Goal: Task Accomplishment & Management: Complete application form

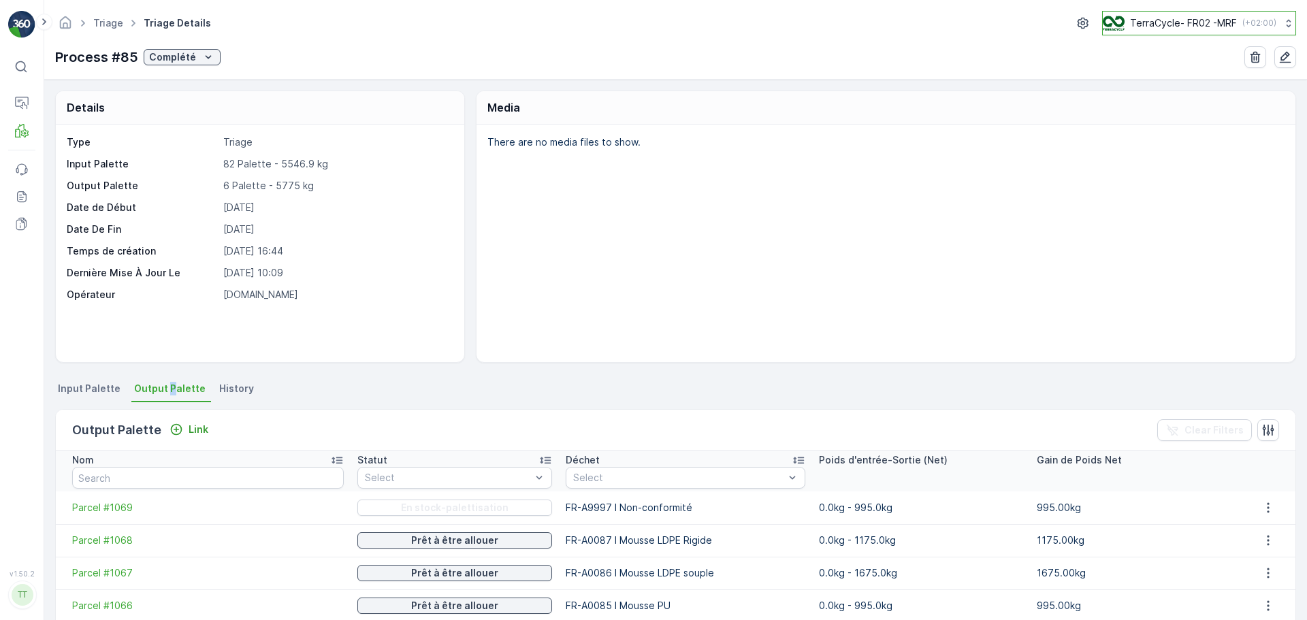
scroll to position [204, 0]
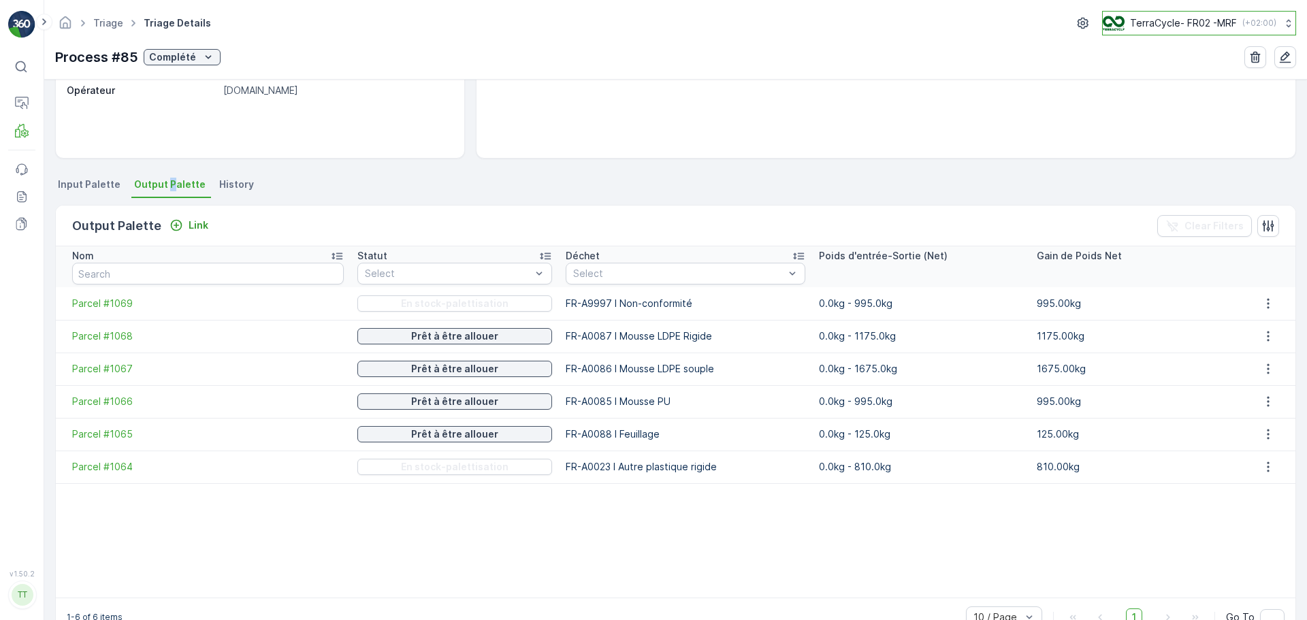
click at [1242, 24] on p "( +02:00 )" at bounding box center [1259, 23] width 34 height 11
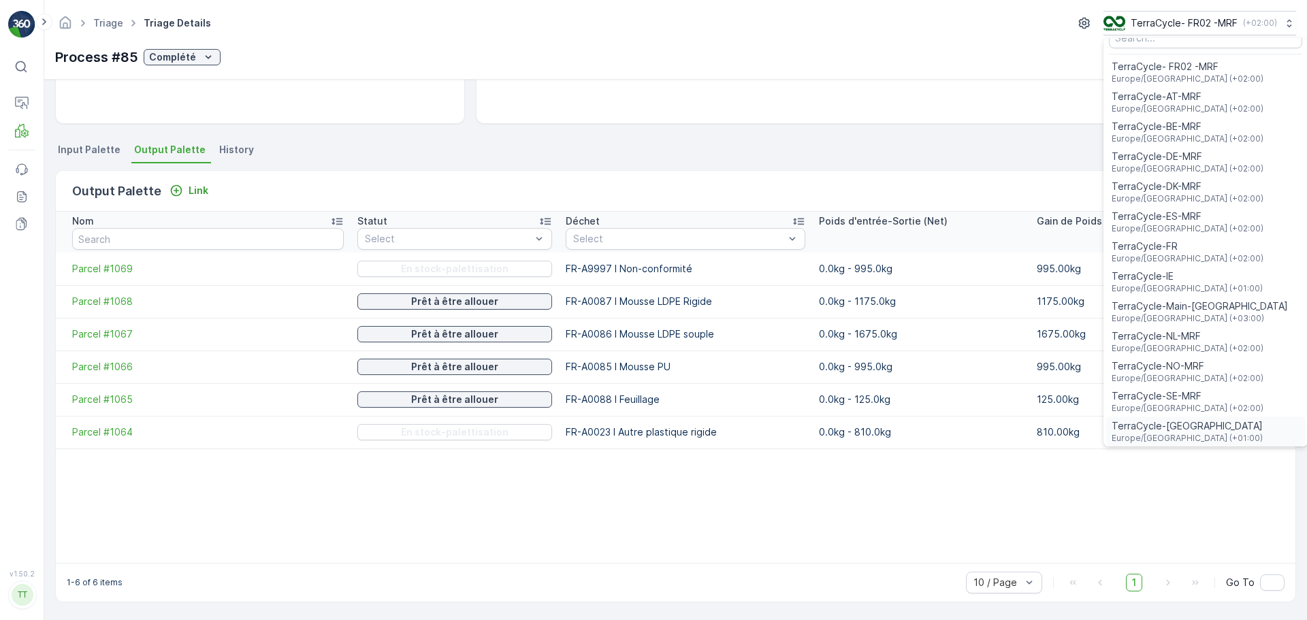
scroll to position [50, 0]
click at [1199, 429] on span "TerraCycle-UK02-Econpro" at bounding box center [1186, 424] width 151 height 14
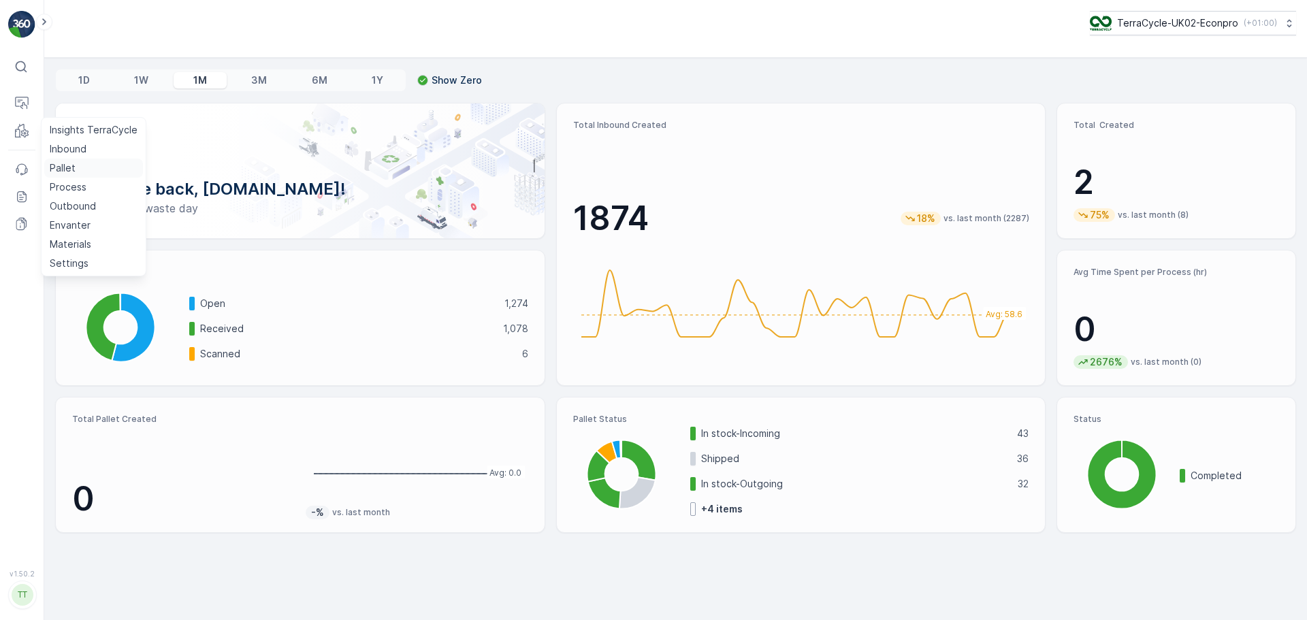
click at [62, 169] on p "Pallet" at bounding box center [63, 168] width 26 height 14
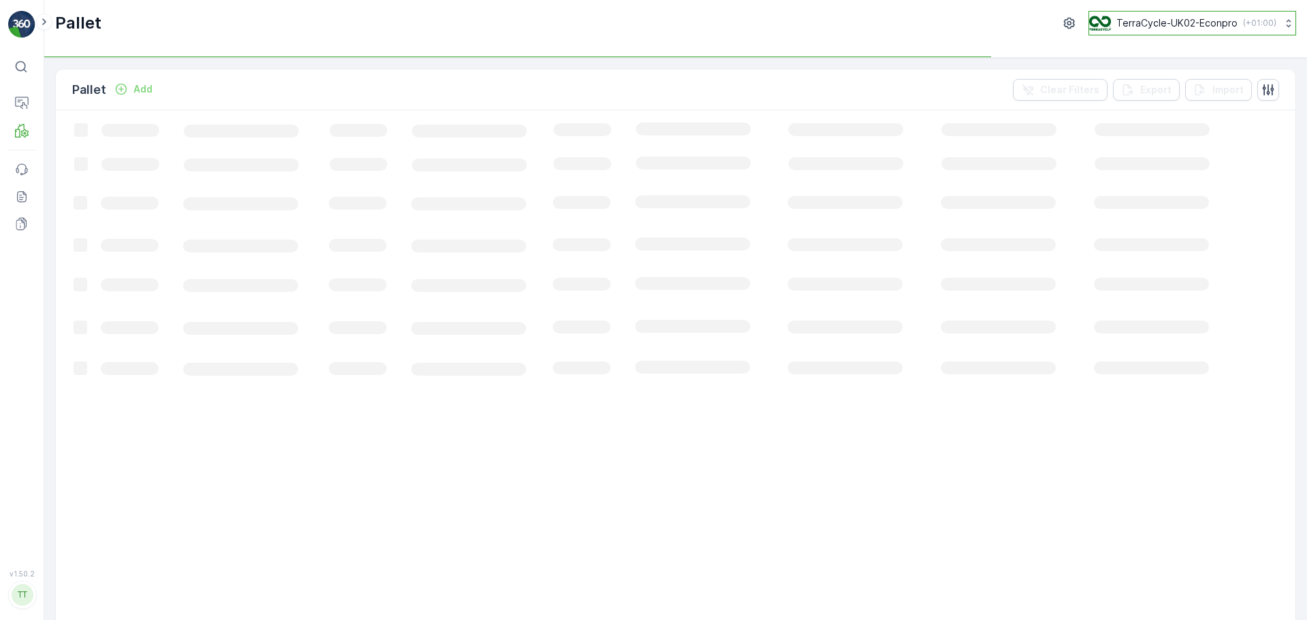
drag, startPoint x: 1160, startPoint y: 25, endPoint x: 1160, endPoint y: 34, distance: 9.5
click at [1160, 26] on p "TerraCycle-UK02-Econpro" at bounding box center [1176, 23] width 121 height 14
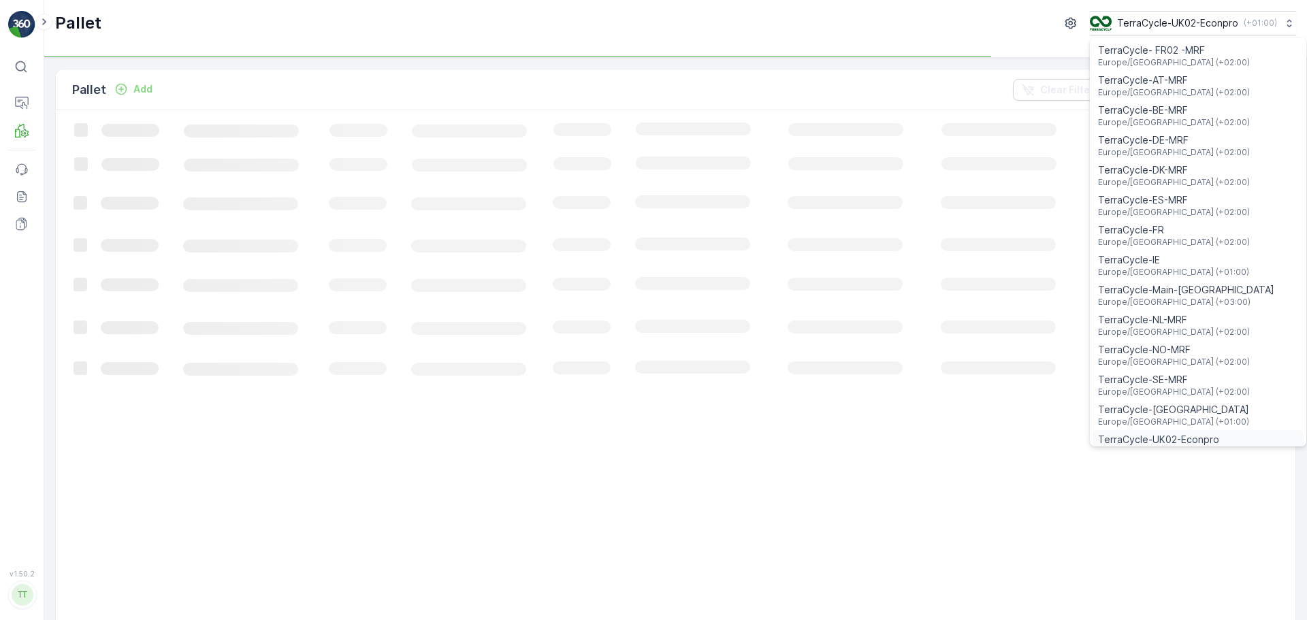
scroll to position [50, 0]
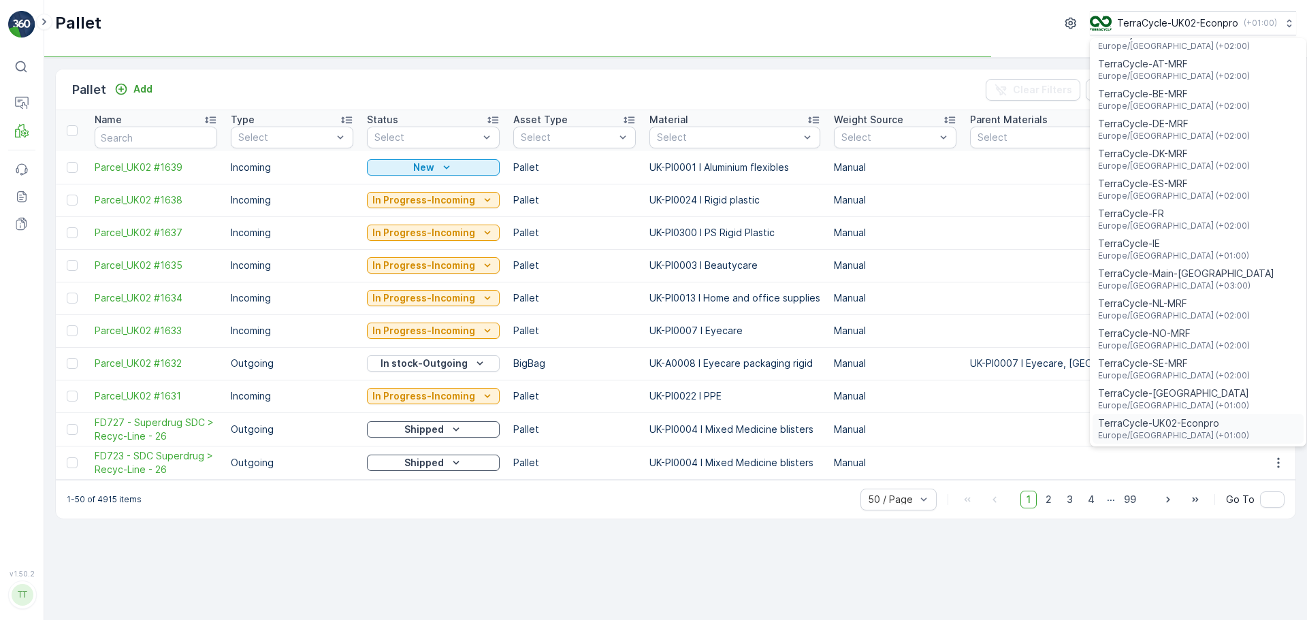
click at [1191, 432] on span "Europe/[GEOGRAPHIC_DATA] (+01:00)" at bounding box center [1173, 435] width 151 height 11
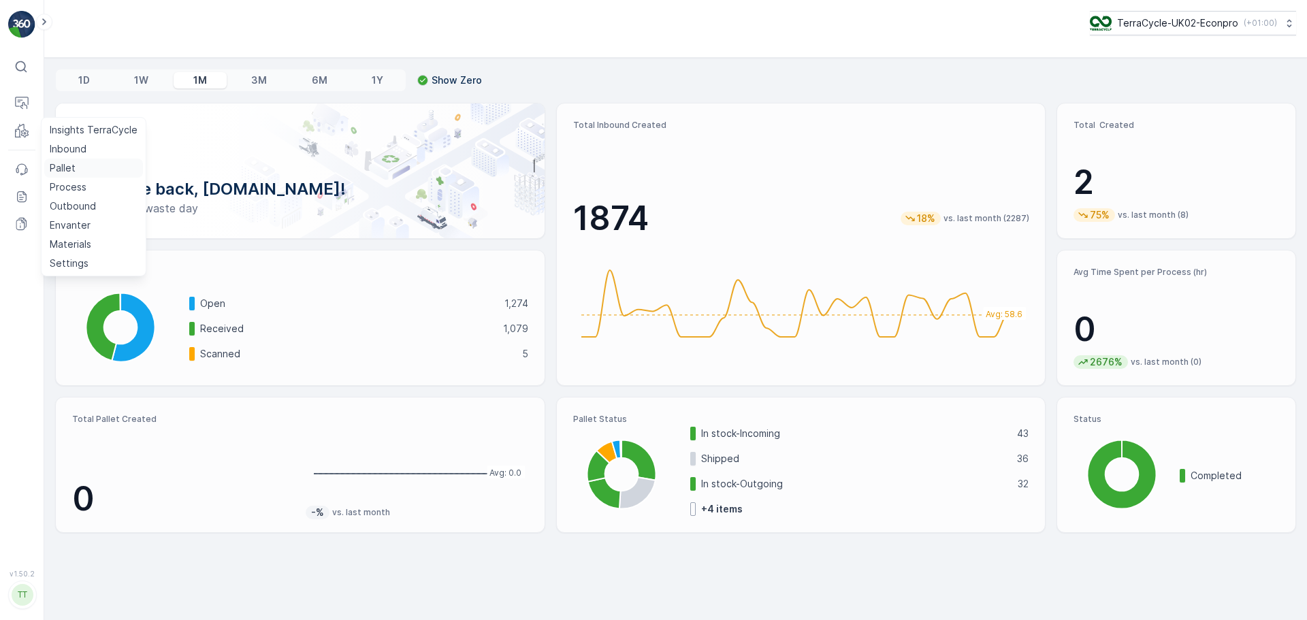
click at [67, 171] on p "Pallet" at bounding box center [63, 168] width 26 height 14
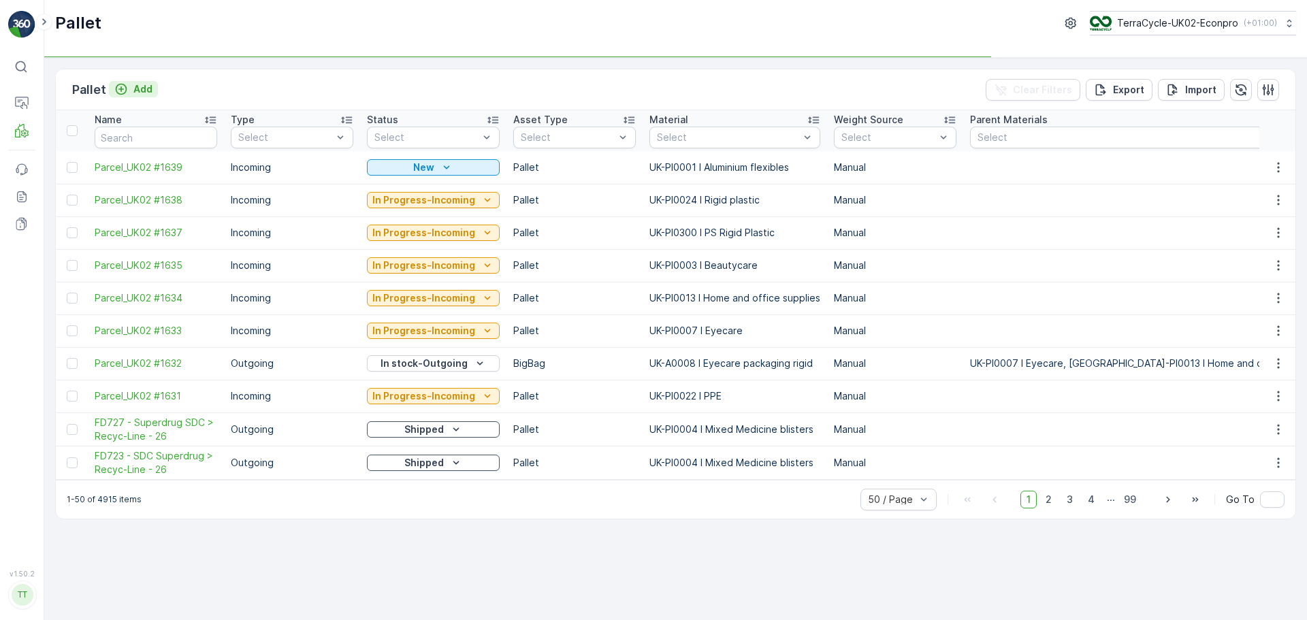
click at [138, 91] on p "Add" at bounding box center [142, 89] width 19 height 14
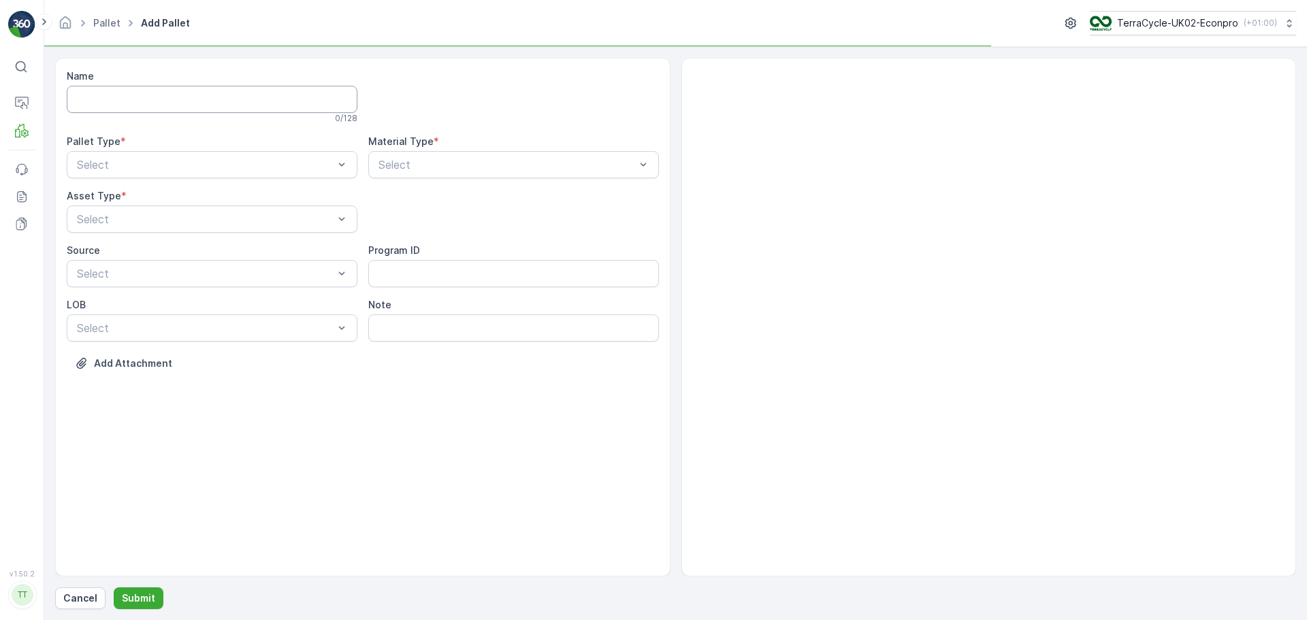
click at [240, 110] on input "Name" at bounding box center [212, 99] width 291 height 27
type input "FD745 - RoslinCT (RightCycle) [DATE] #1"
click at [240, 176] on div "Select" at bounding box center [212, 167] width 291 height 27
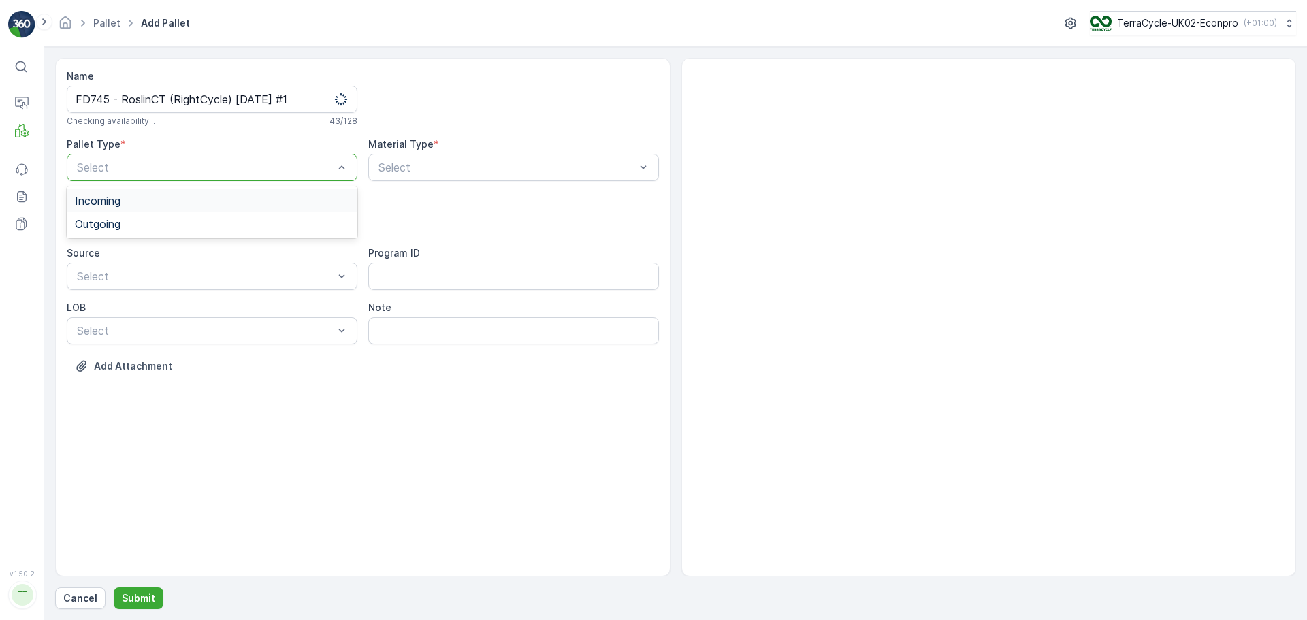
click at [159, 204] on div "Incoming" at bounding box center [212, 201] width 274 height 12
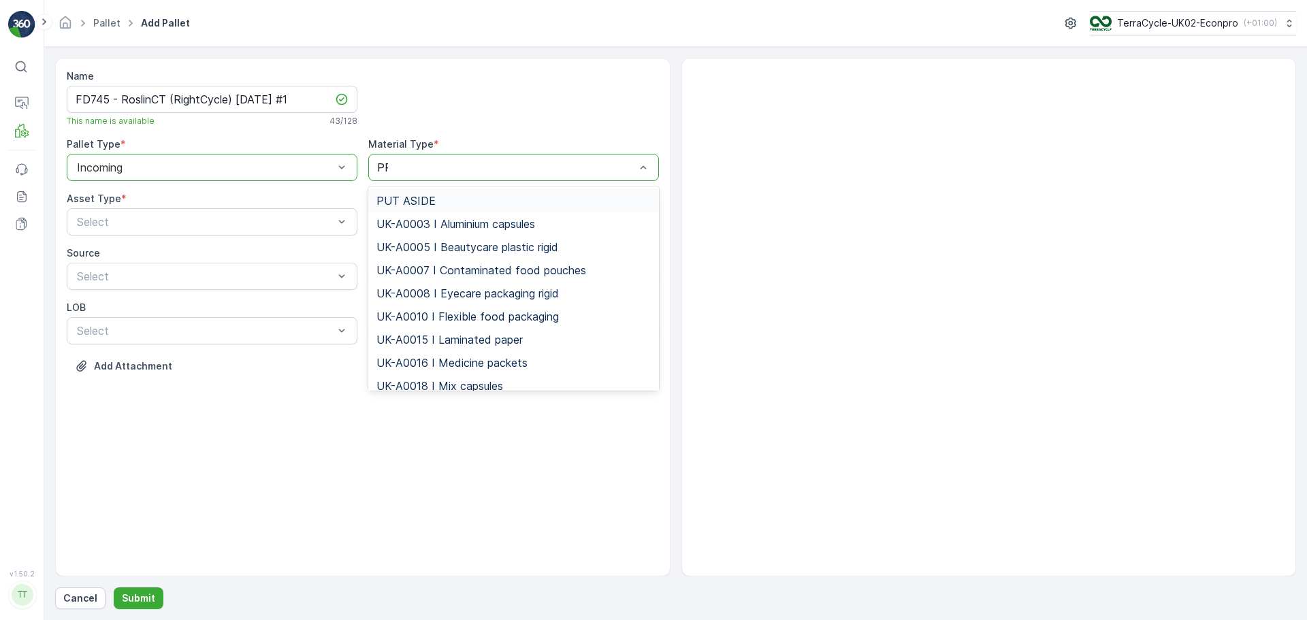
type input "PPE"
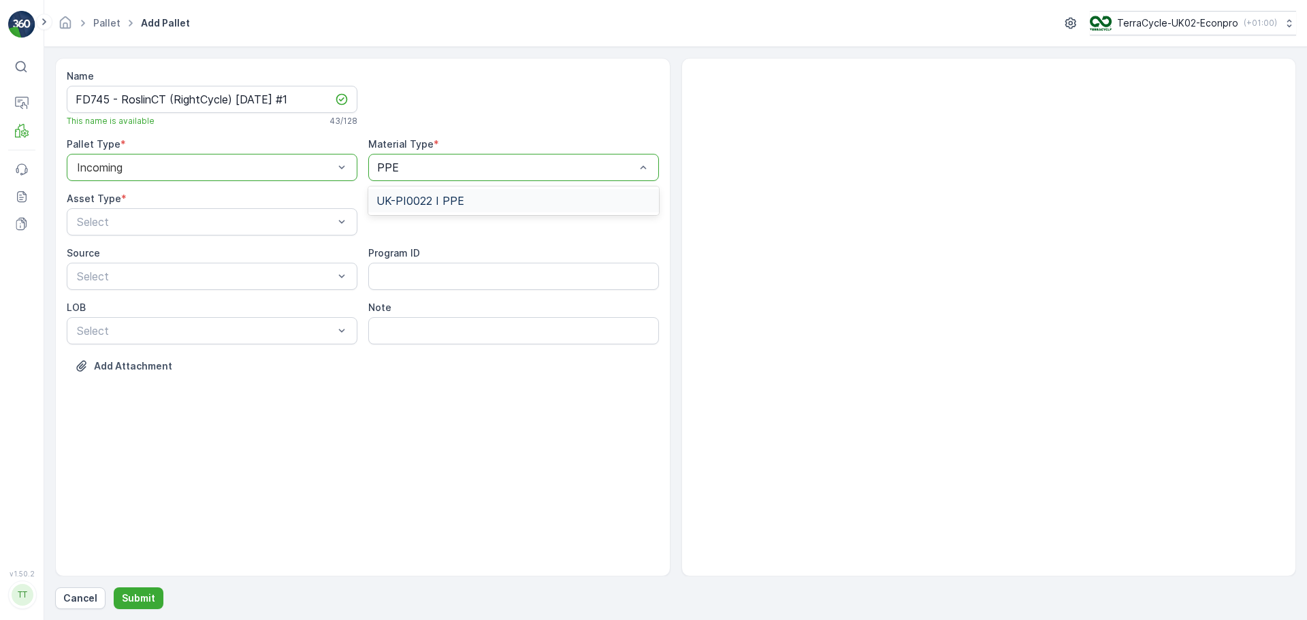
drag, startPoint x: 459, startPoint y: 191, endPoint x: 434, endPoint y: 193, distance: 25.9
click at [459, 191] on div "UK-PI0022 I PPE" at bounding box center [513, 200] width 291 height 23
click at [137, 259] on div "FD Pallet" at bounding box center [212, 255] width 274 height 12
click at [141, 594] on p "Submit" at bounding box center [138, 598] width 33 height 14
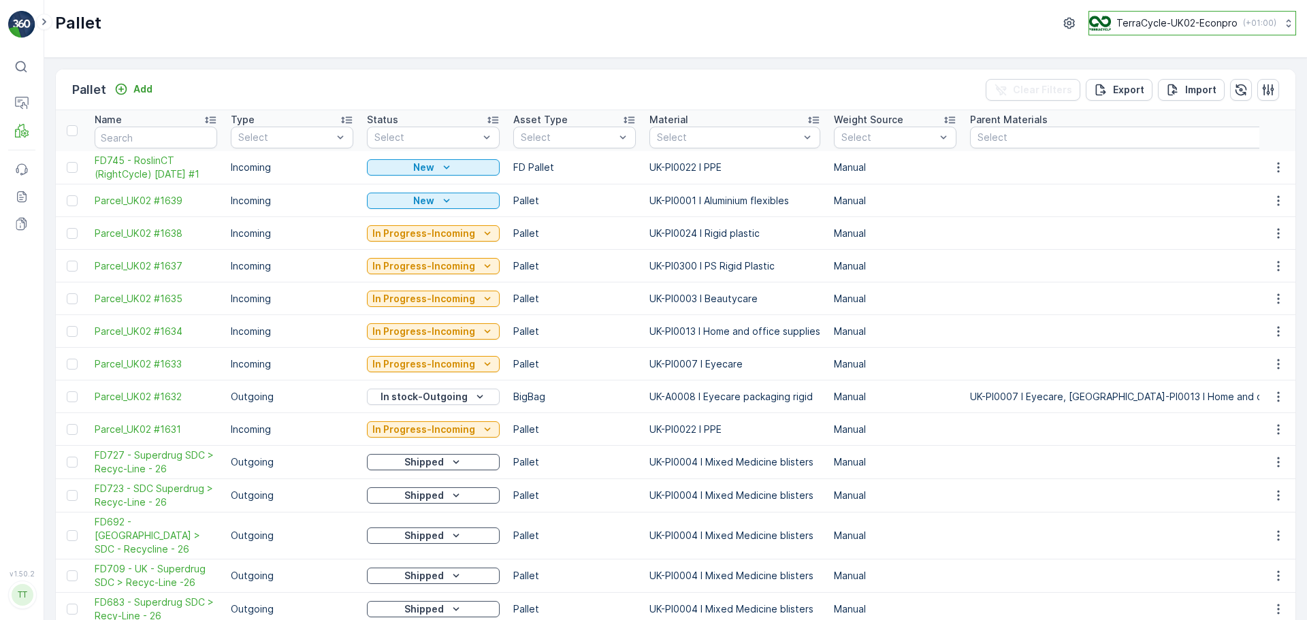
click at [1181, 20] on p "TerraCycle-UK02-Econpro" at bounding box center [1176, 23] width 121 height 14
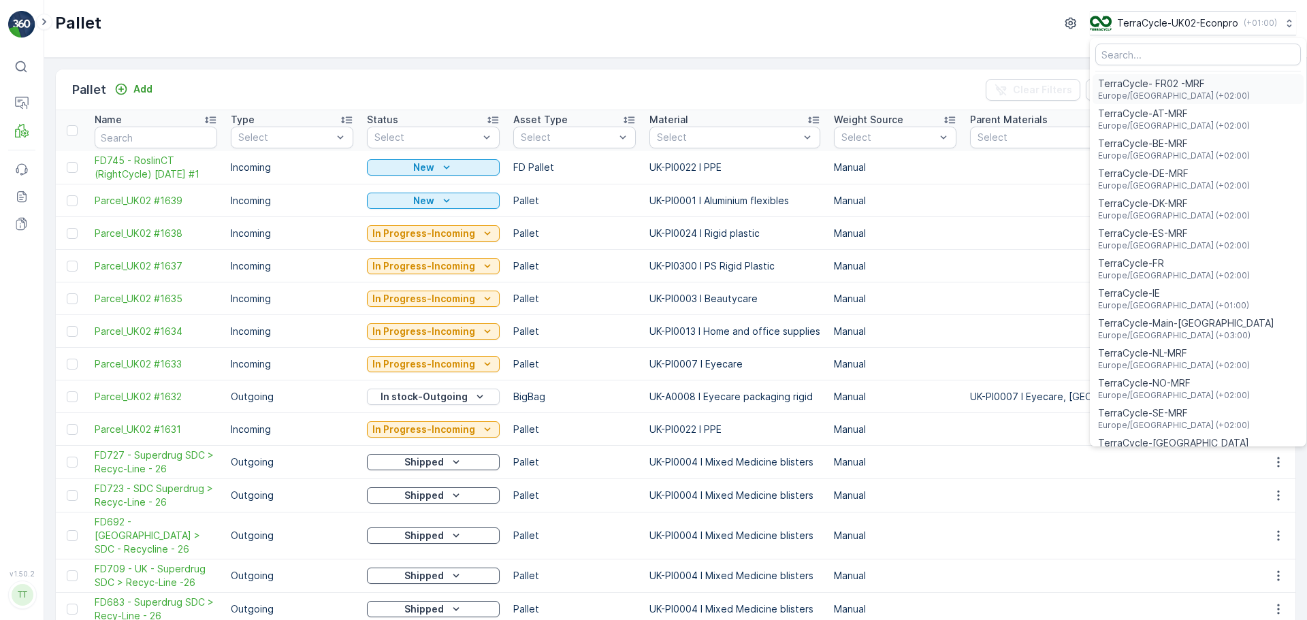
click at [1194, 87] on span "TerraCycle- FR02 -MRF" at bounding box center [1174, 84] width 152 height 14
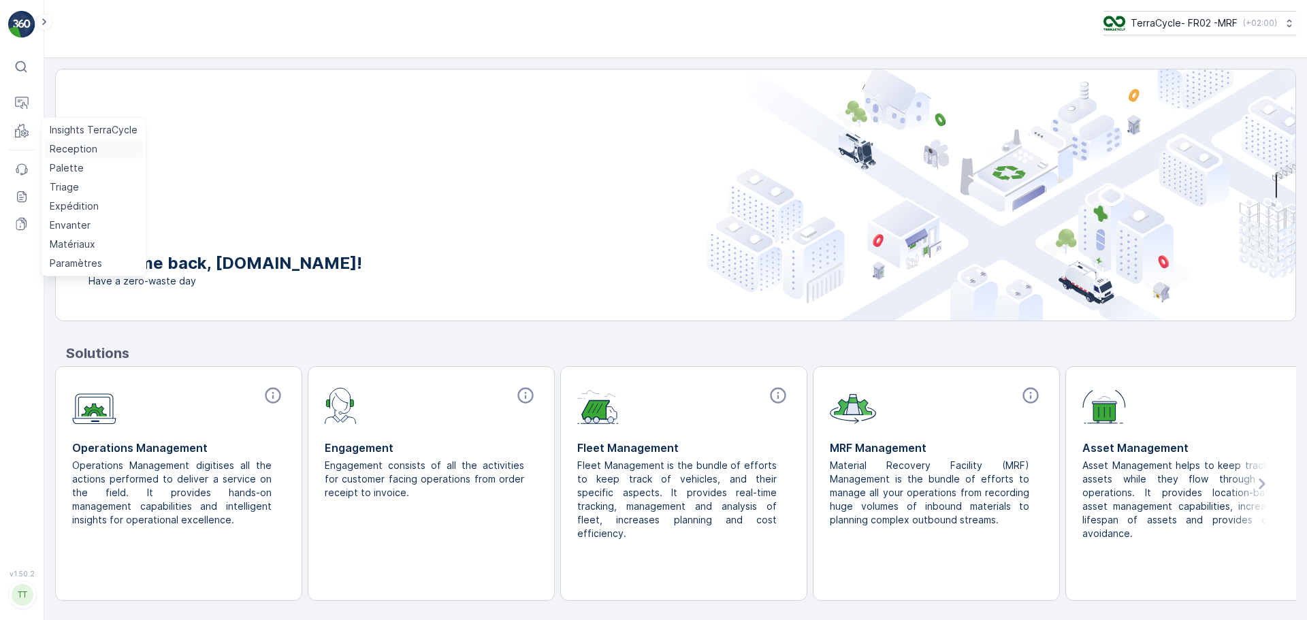
click at [62, 154] on p "Reception" at bounding box center [74, 149] width 48 height 14
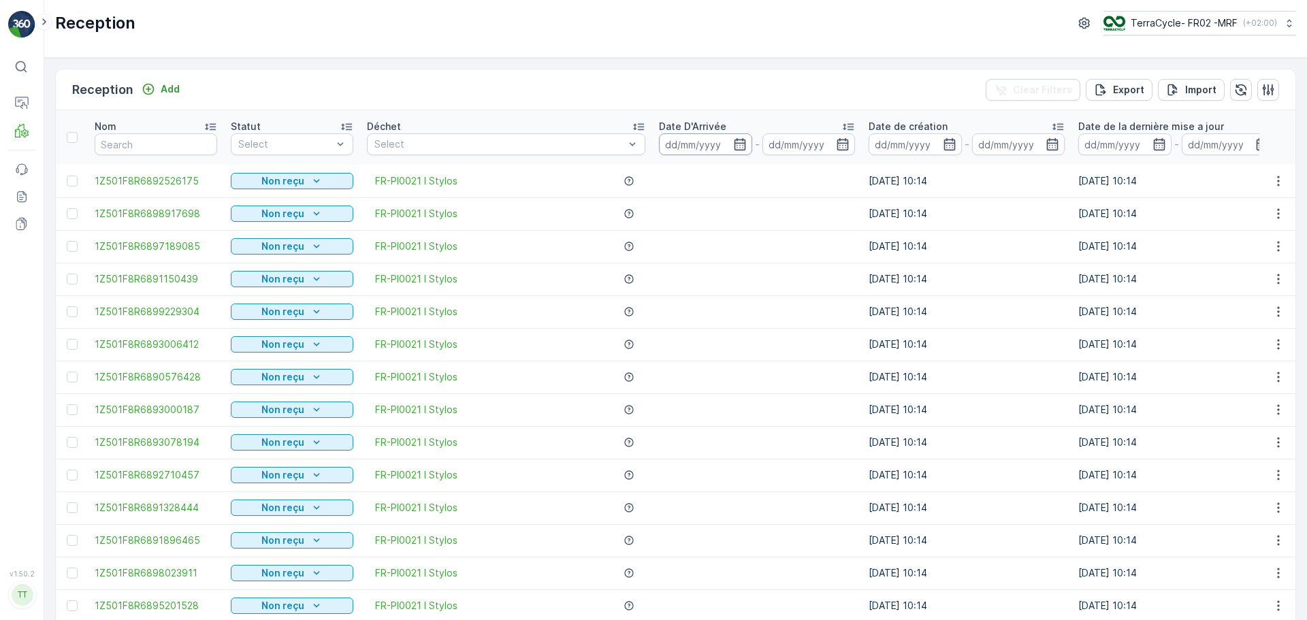
click at [696, 150] on input at bounding box center [705, 144] width 93 height 22
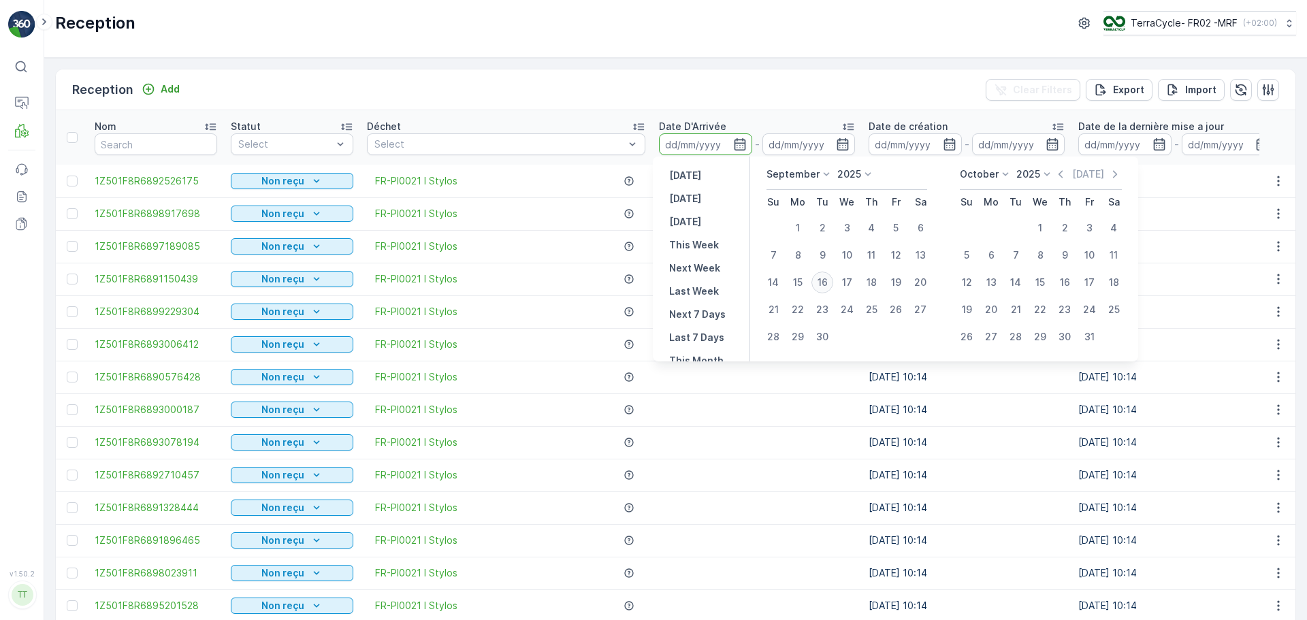
click at [826, 279] on div "16" at bounding box center [822, 283] width 22 height 22
type input "16.09.2025"
click at [826, 282] on div "16" at bounding box center [822, 283] width 22 height 22
type input "16.09.2025"
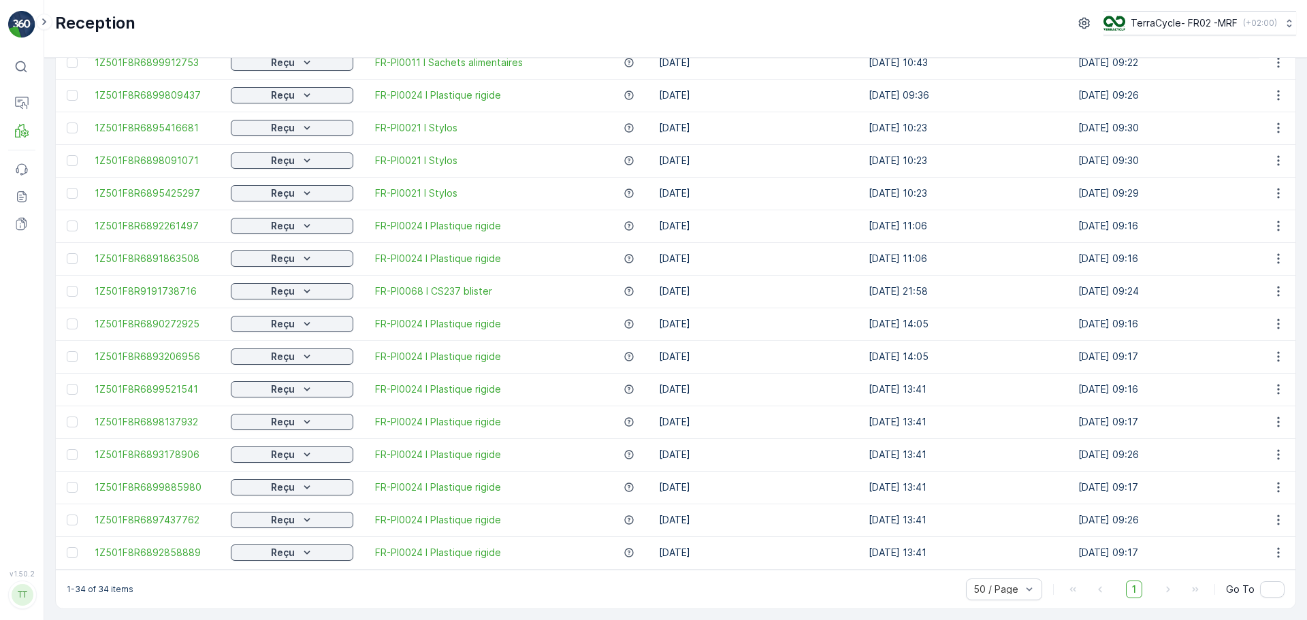
scroll to position [713, 0]
